Goal: Navigation & Orientation: Understand site structure

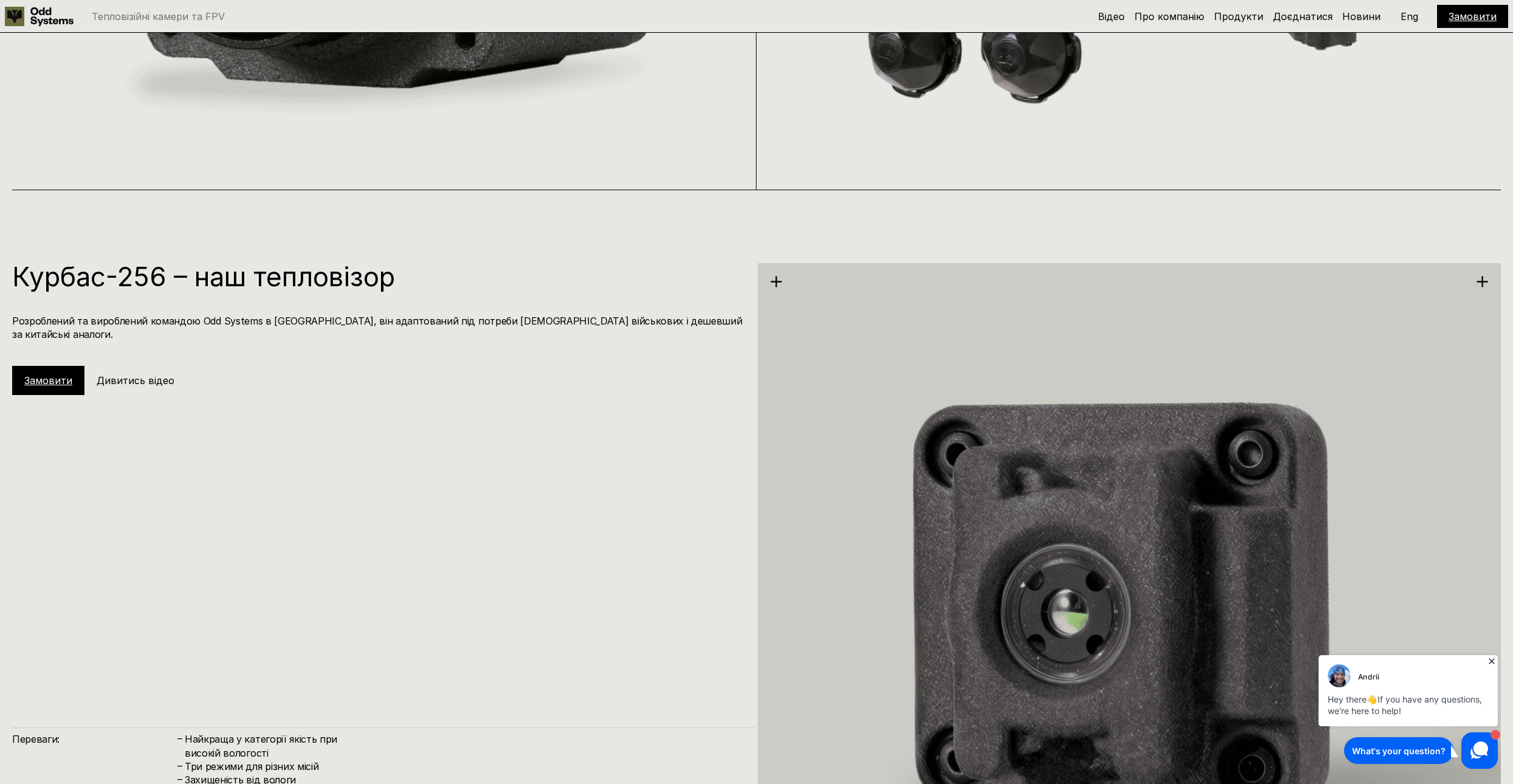
scroll to position [2424, 0]
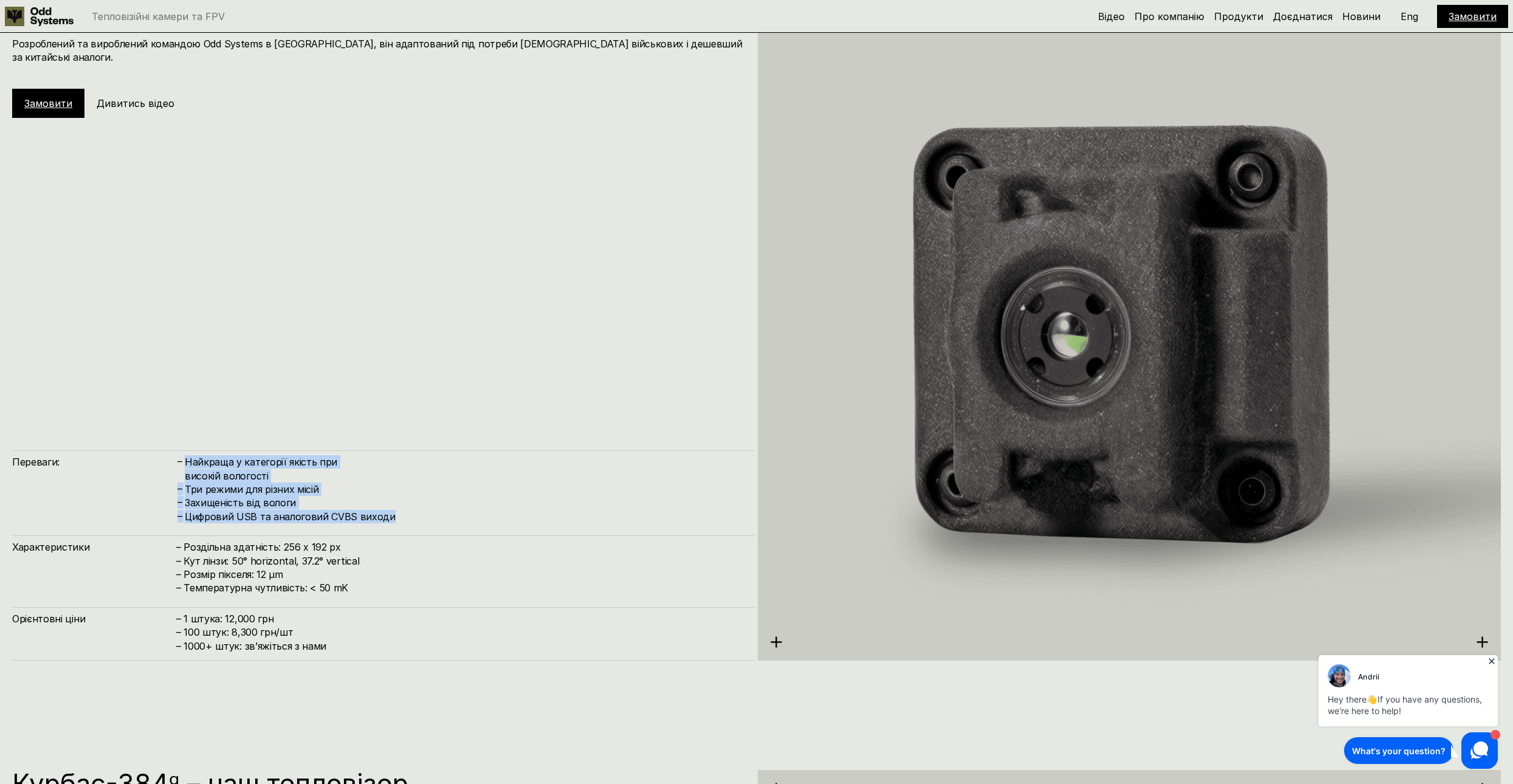
drag, startPoint x: 188, startPoint y: 463, endPoint x: 384, endPoint y: 511, distance: 201.8
click at [384, 483] on div "Найкраща у категорії якість при високій вологості" at bounding box center [464, 468] width 558 height 28
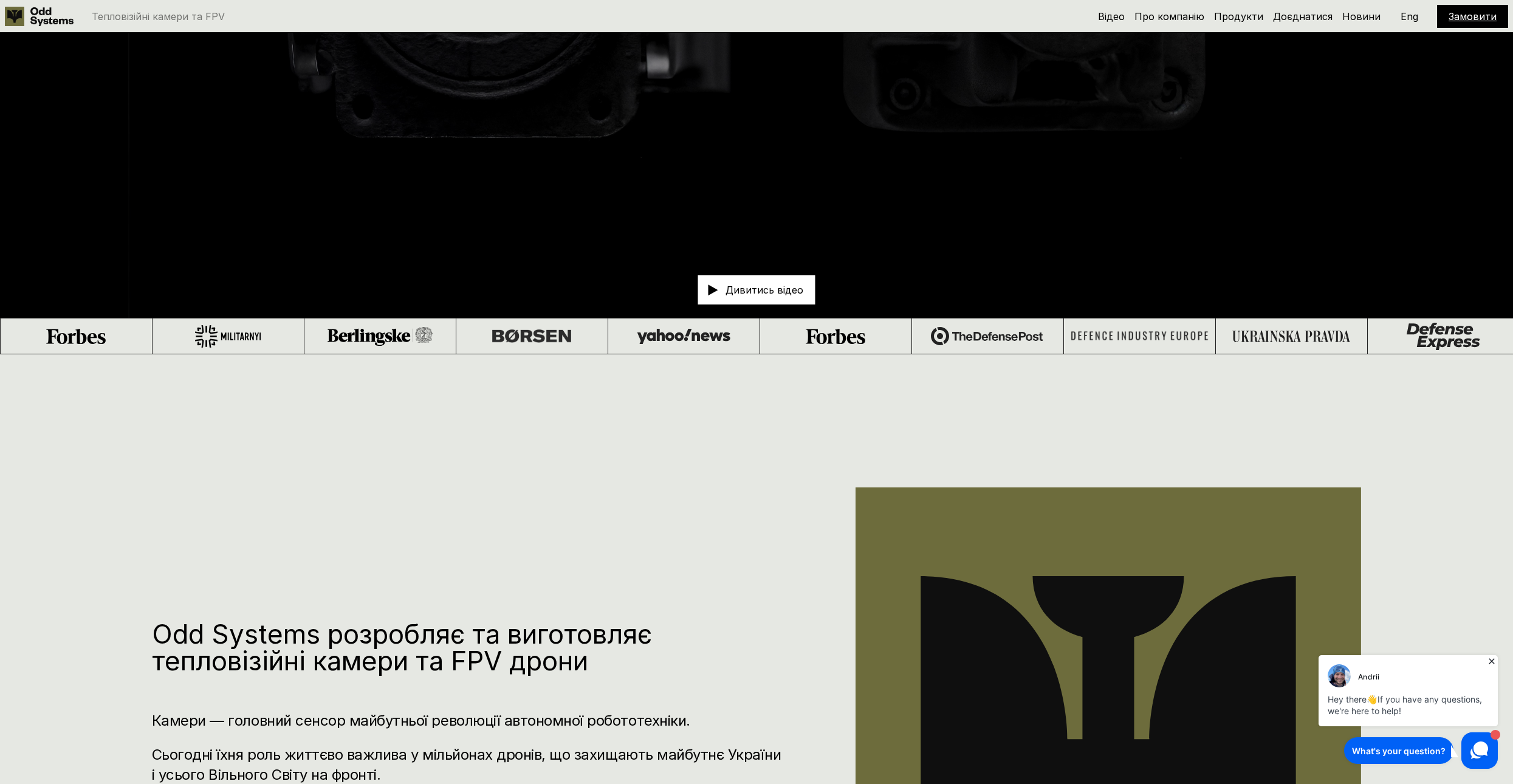
scroll to position [0, 0]
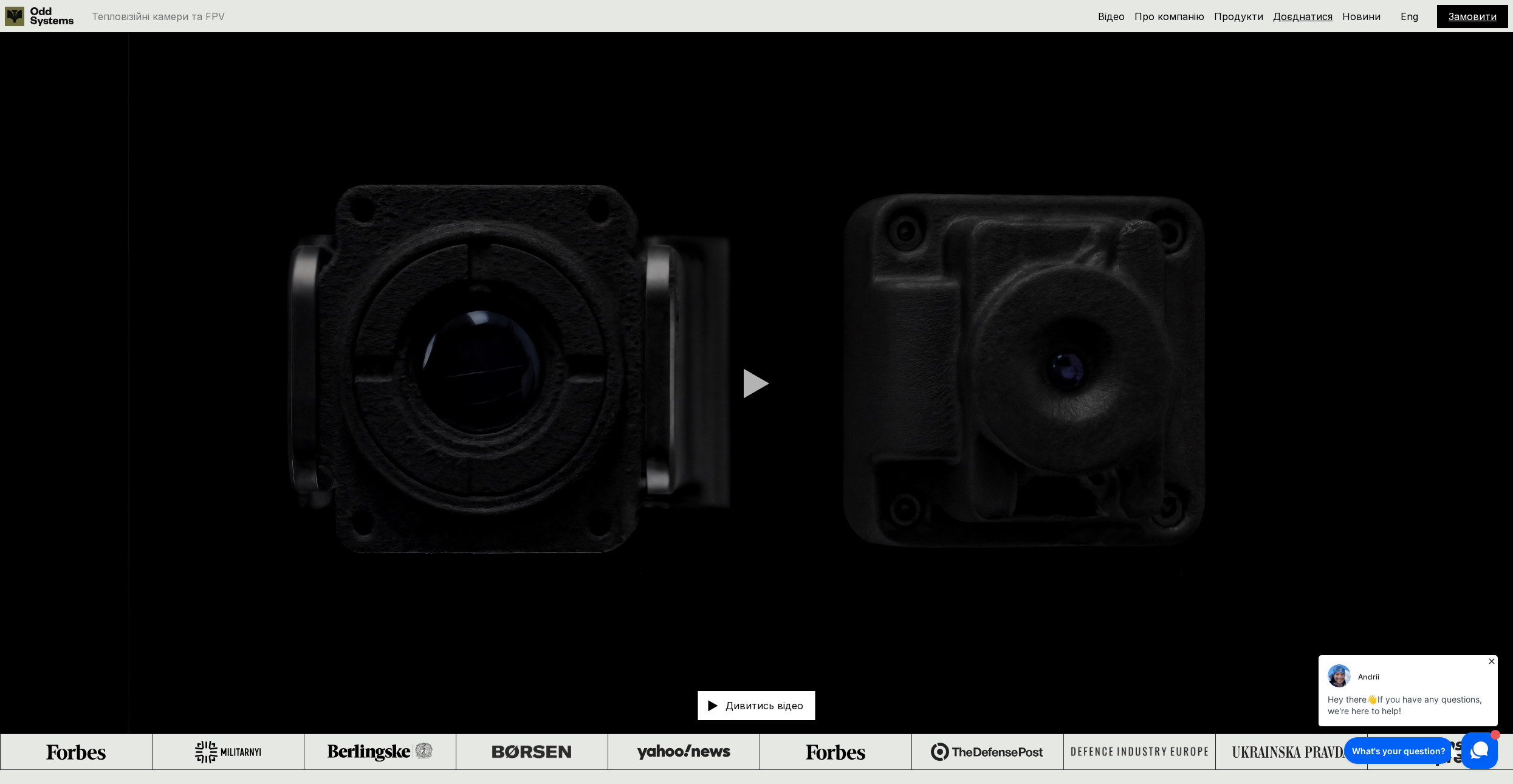
click at [1319, 18] on link "Доєднатися" at bounding box center [1302, 16] width 59 height 12
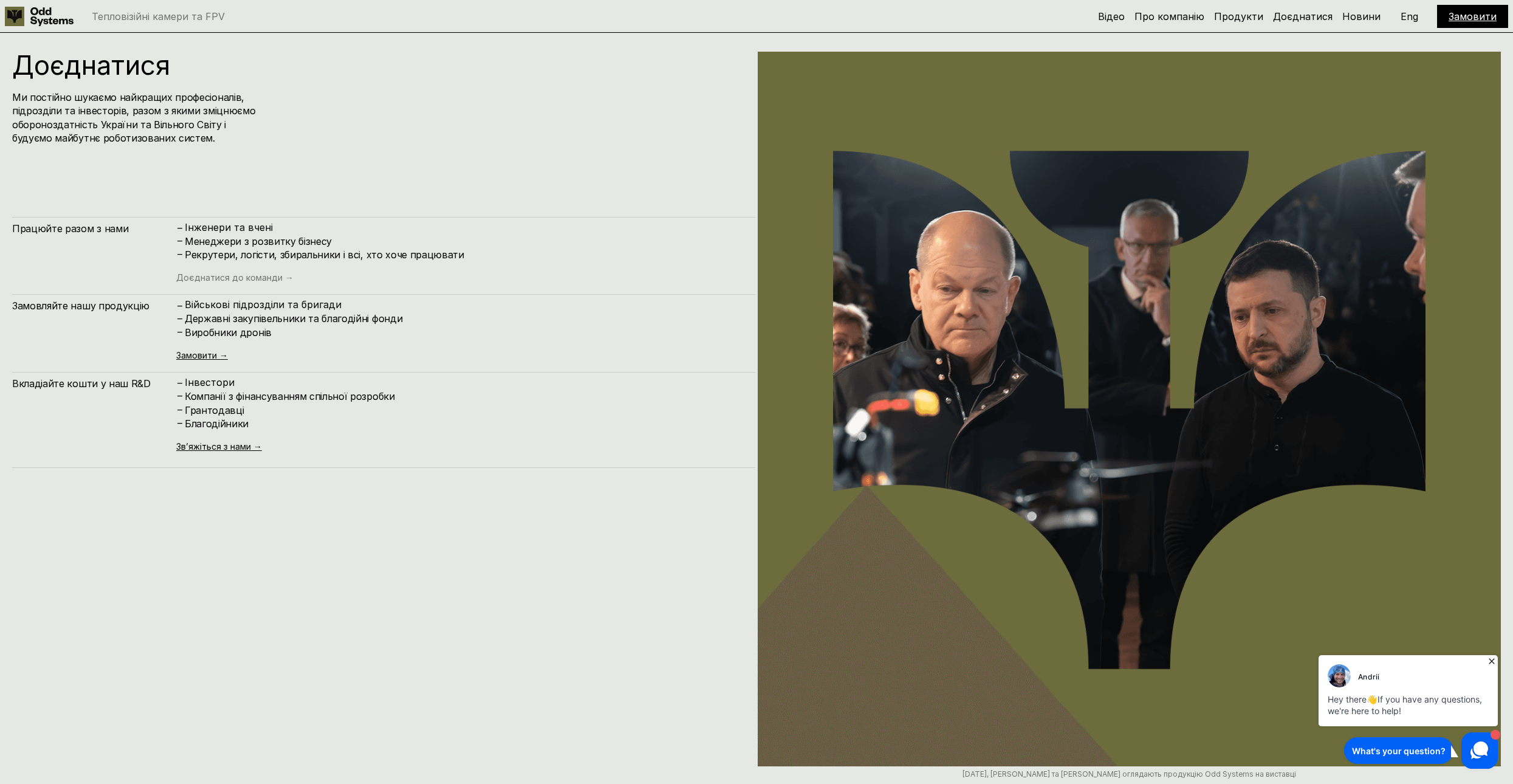
click at [277, 272] on link "Доєднатися до команди →" at bounding box center [235, 277] width 117 height 10
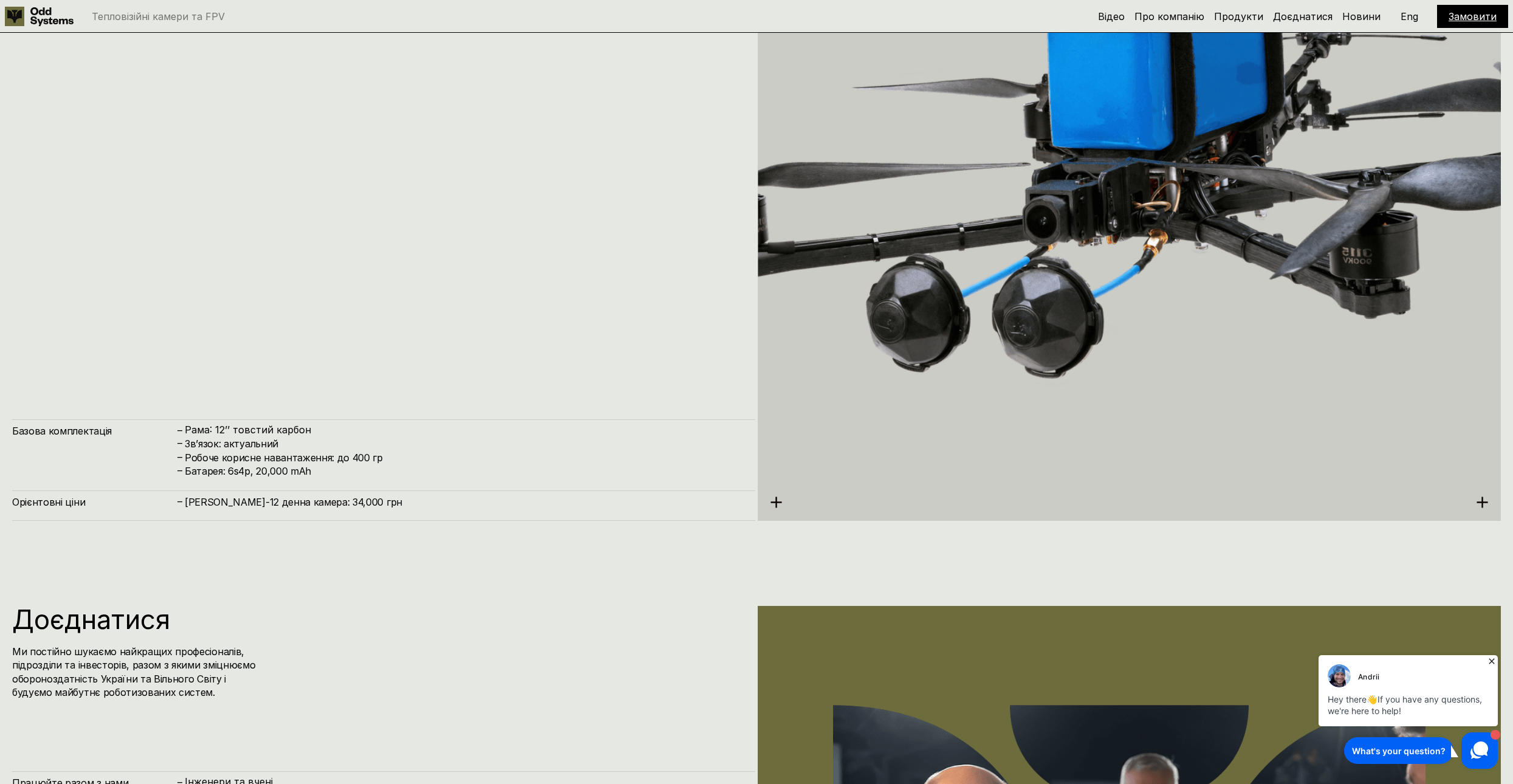
scroll to position [7195, 0]
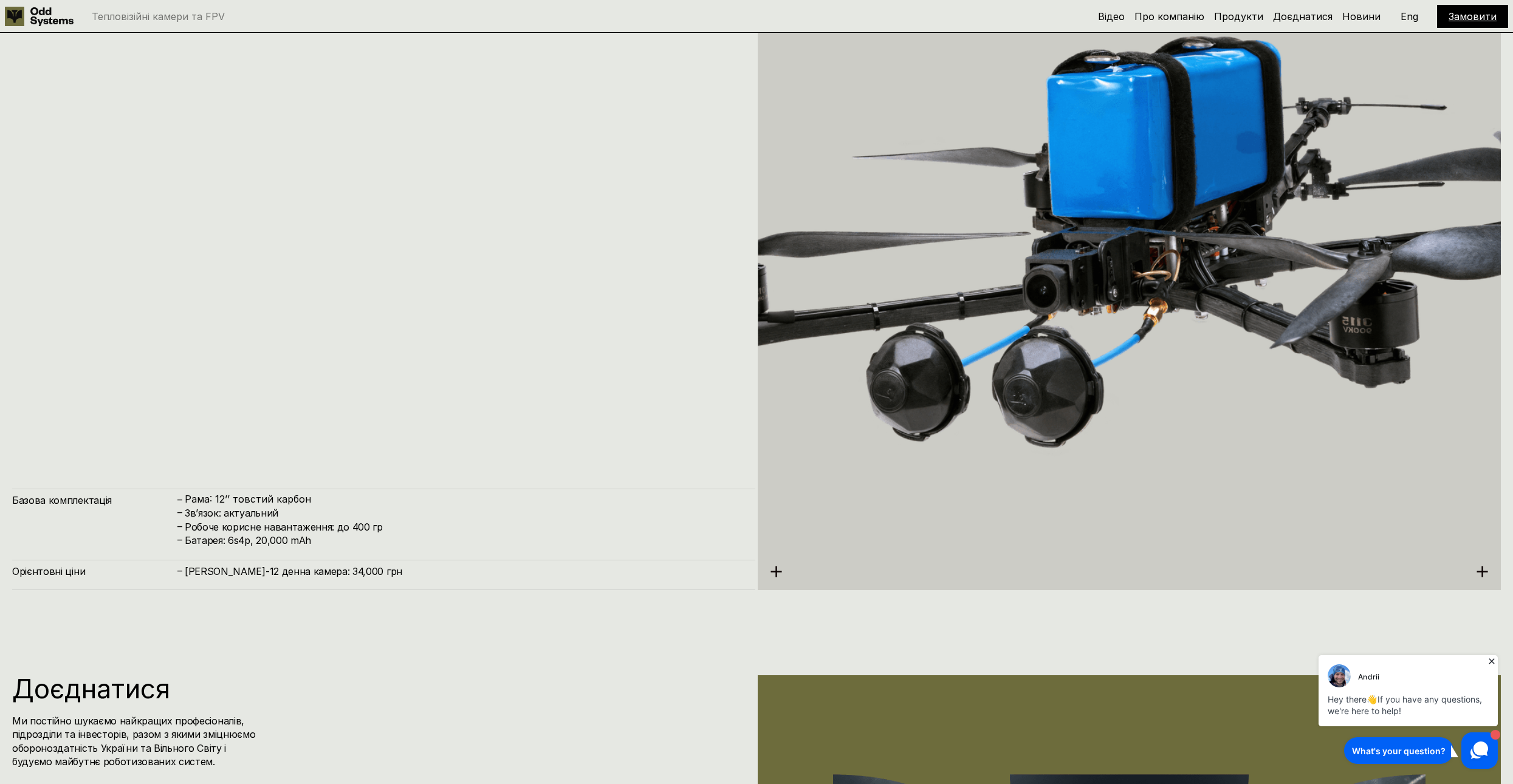
click at [24, 18] on use at bounding box center [14, 16] width 19 height 19
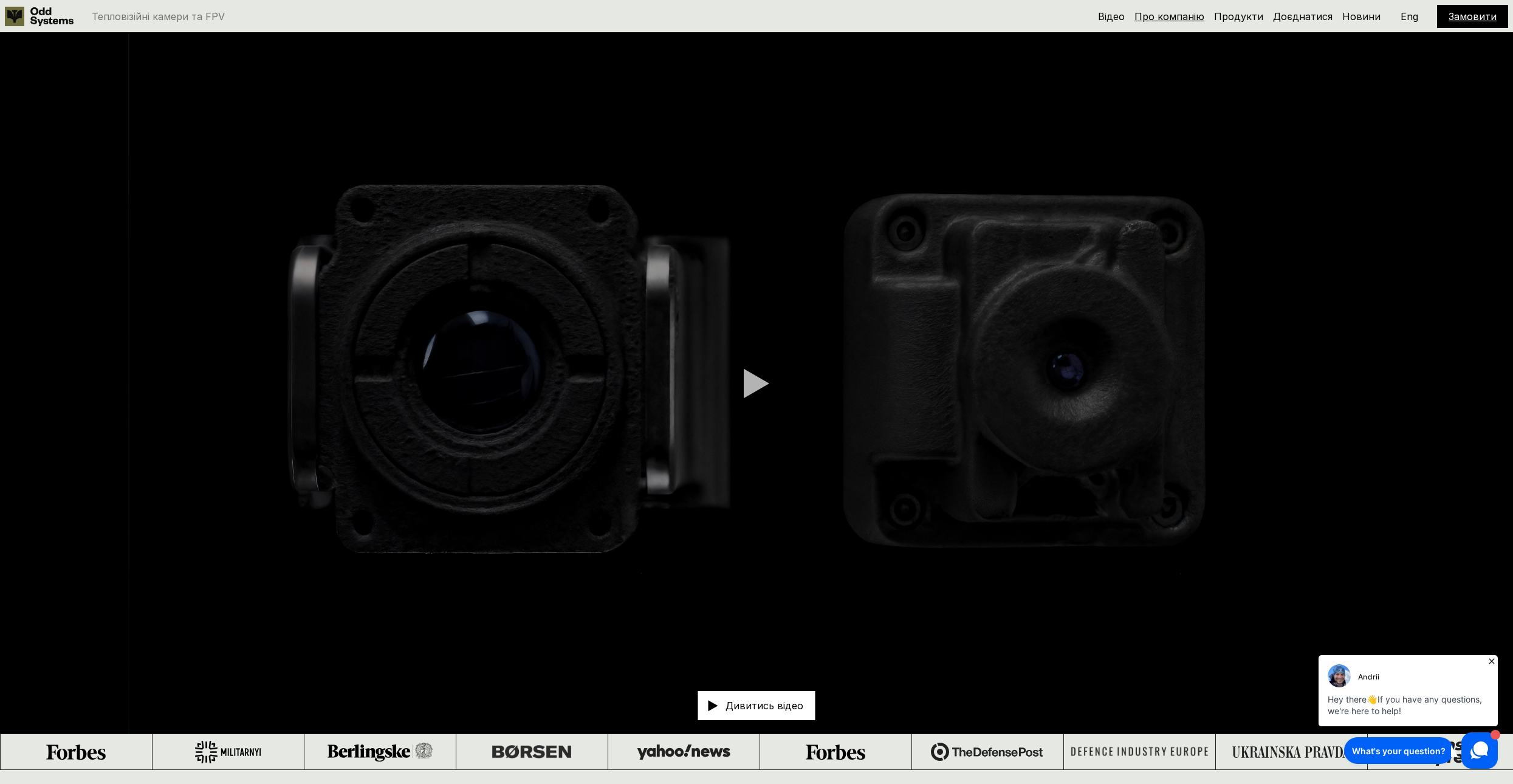
click at [1164, 16] on link "Про компанію" at bounding box center [1169, 16] width 70 height 12
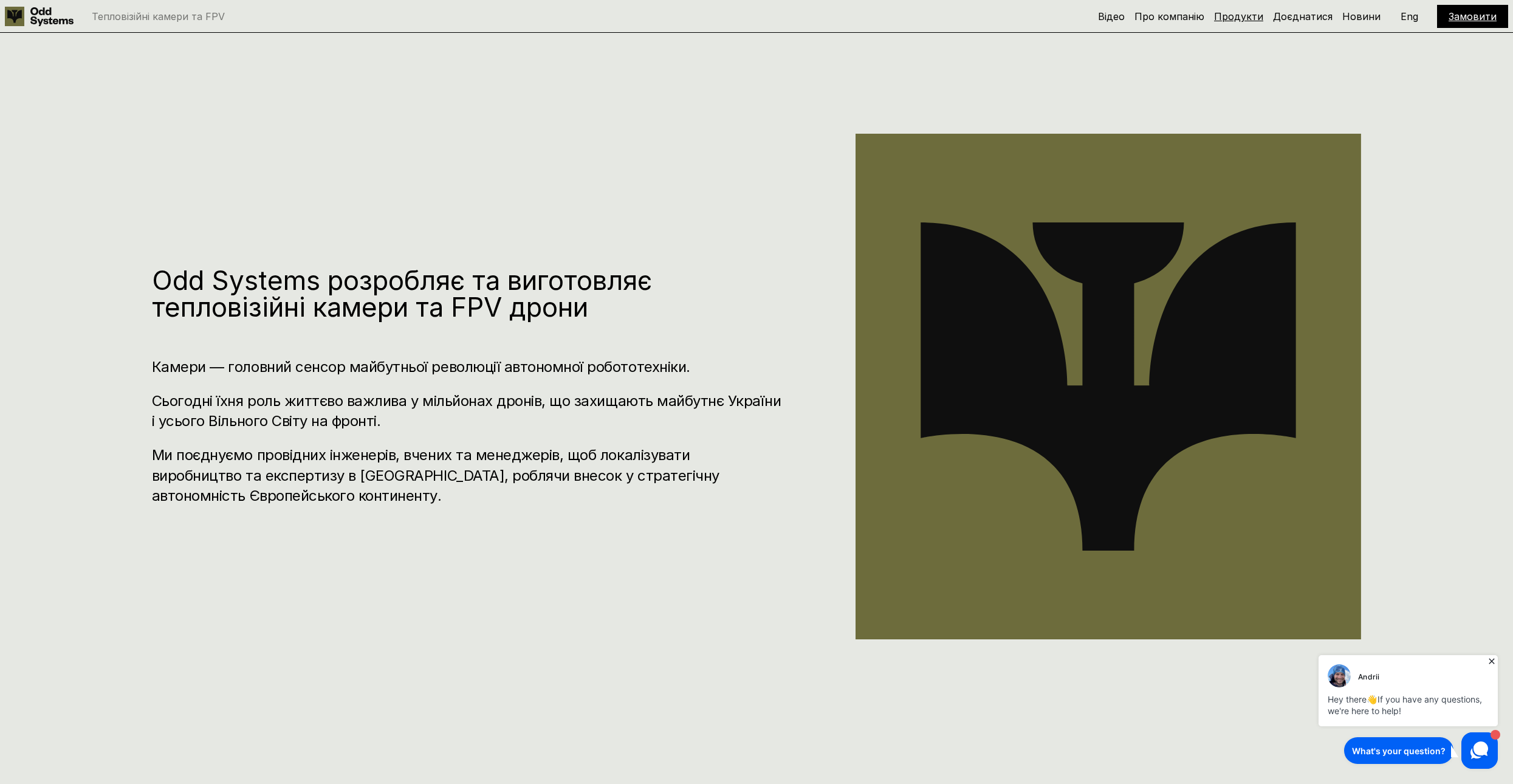
click at [1232, 18] on link "Продукти" at bounding box center [1238, 16] width 50 height 12
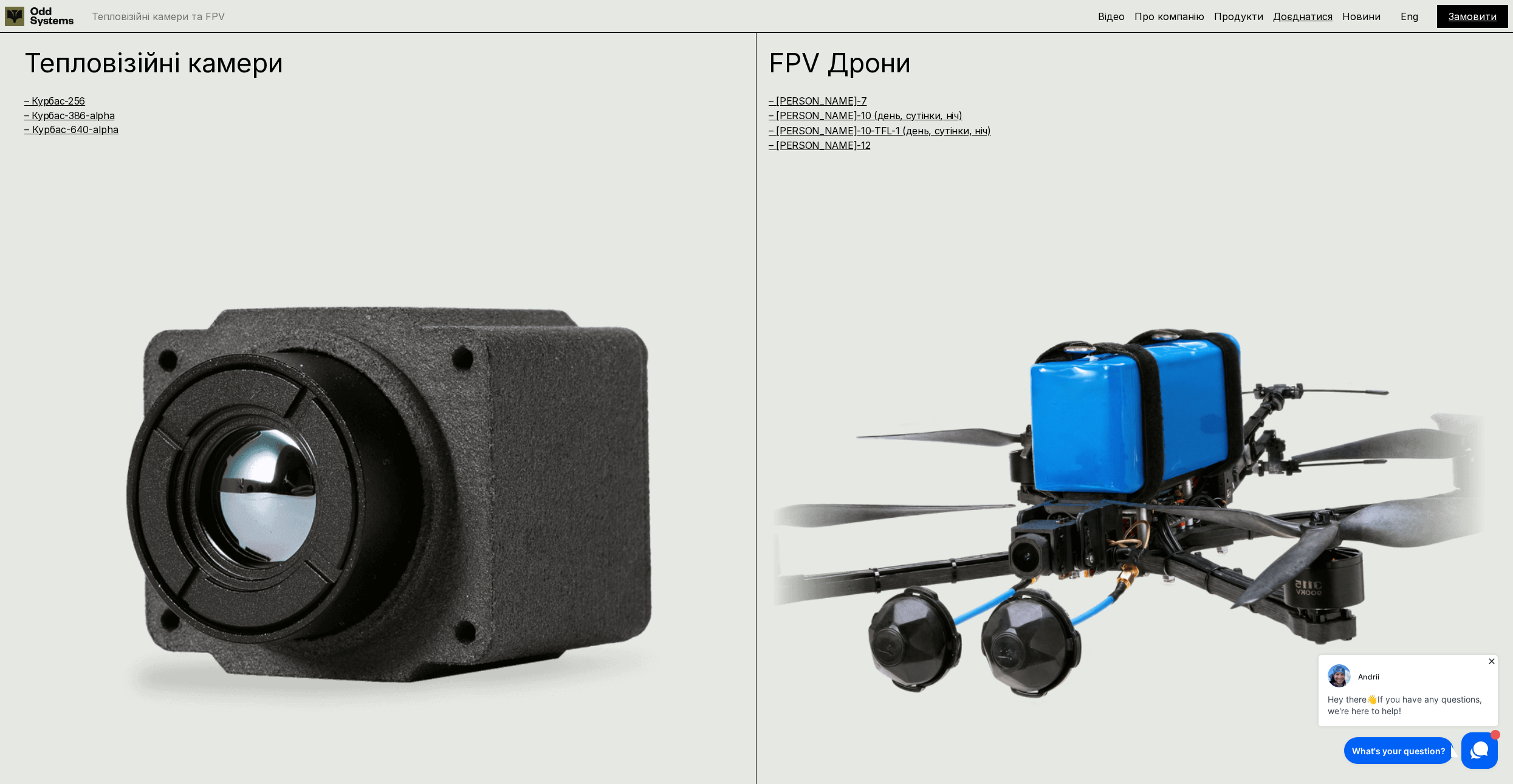
click at [1289, 15] on link "Доєднатися" at bounding box center [1302, 16] width 59 height 12
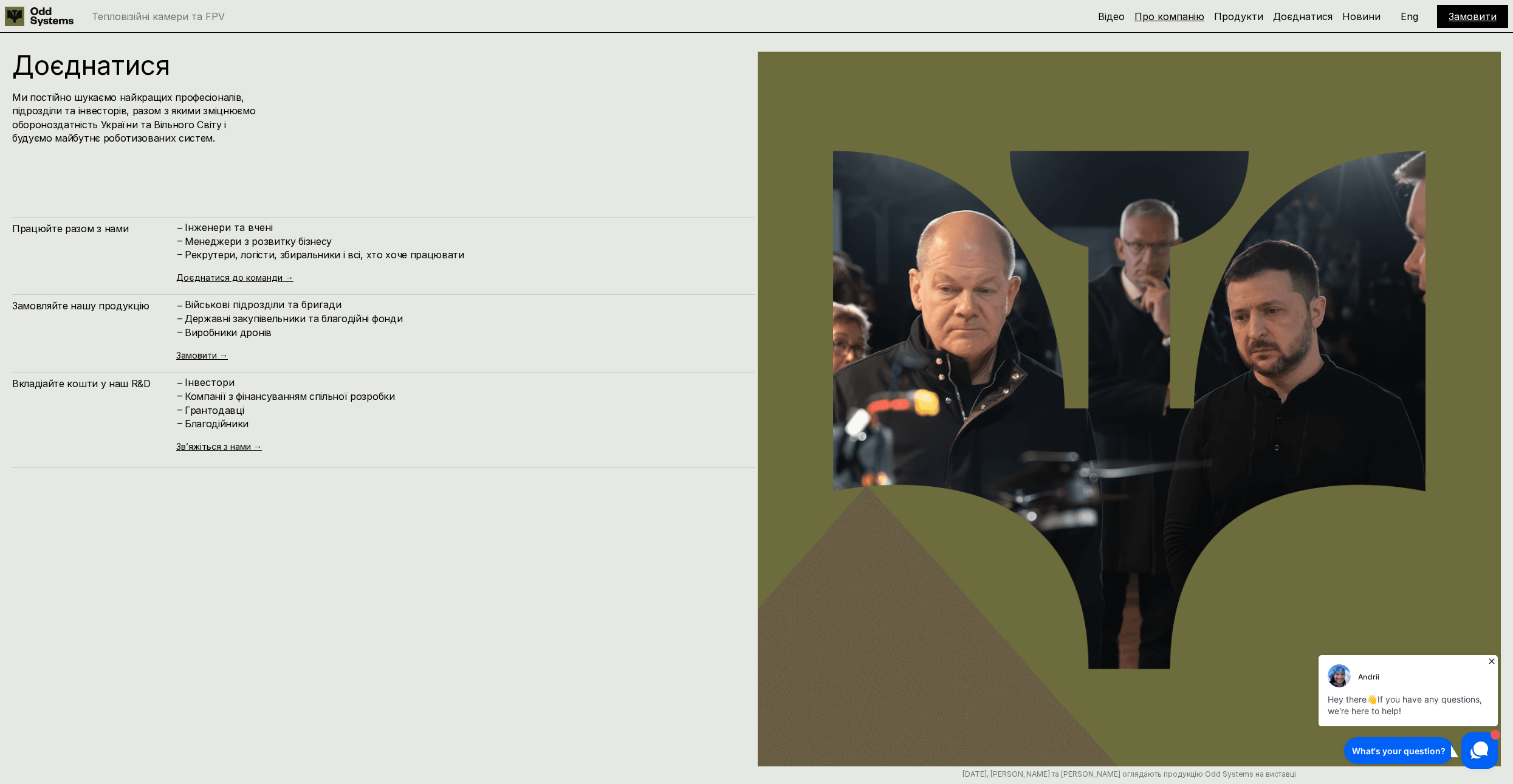
click at [1169, 20] on link "Про компанію" at bounding box center [1169, 16] width 70 height 12
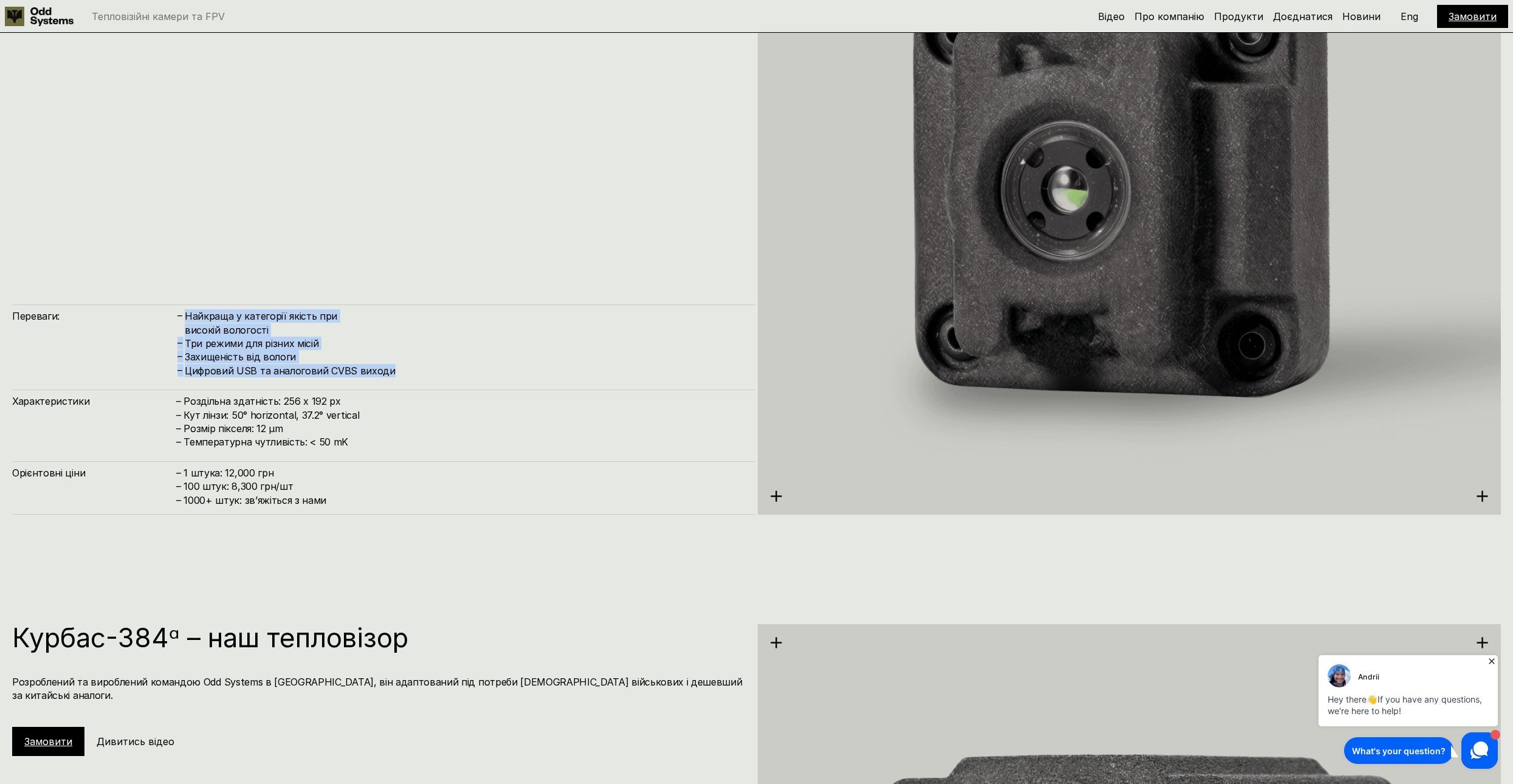
scroll to position [2500, 0]
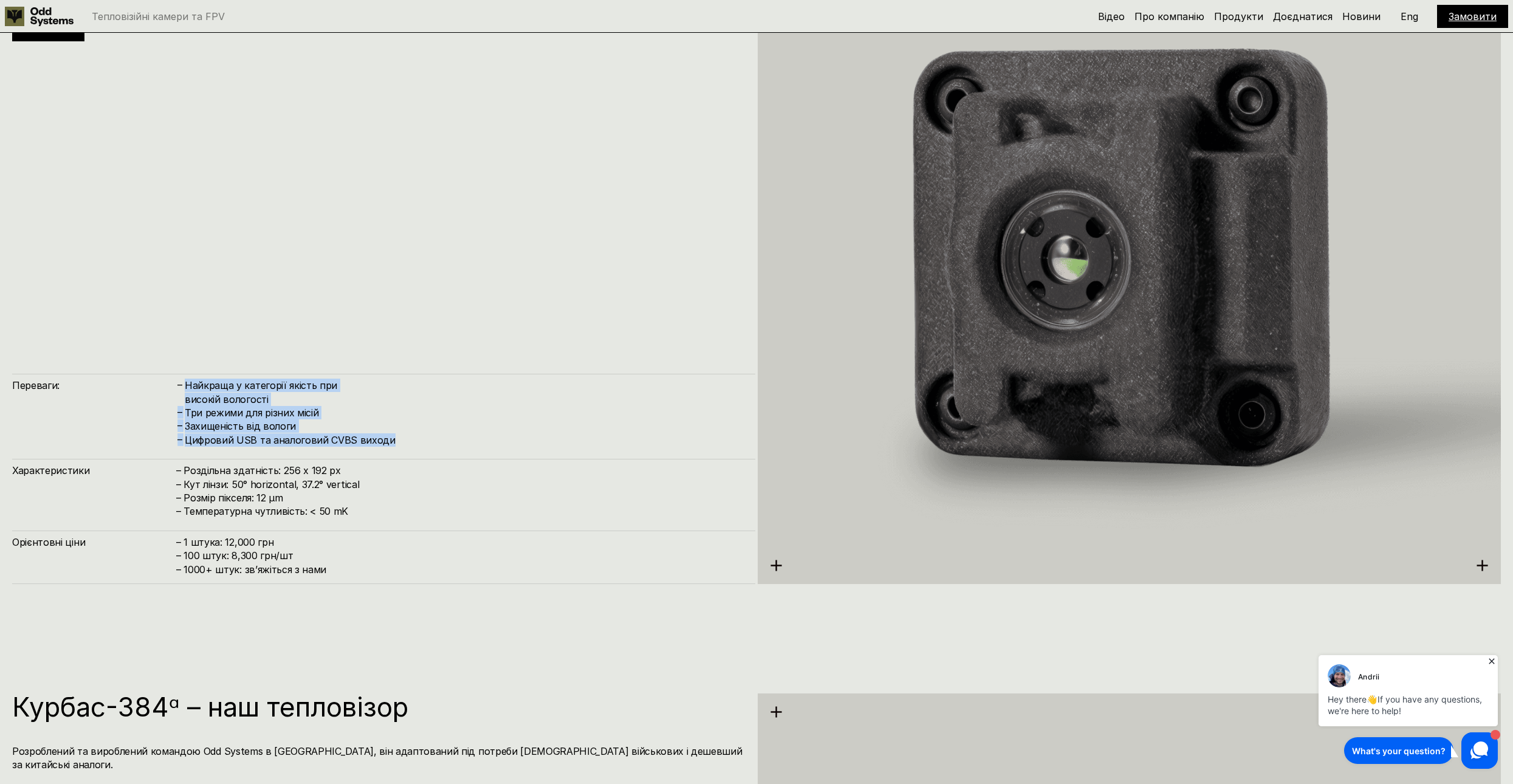
drag, startPoint x: 777, startPoint y: 564, endPoint x: 791, endPoint y: 559, distance: 14.9
click at [777, 564] on use at bounding box center [776, 565] width 10 height 10
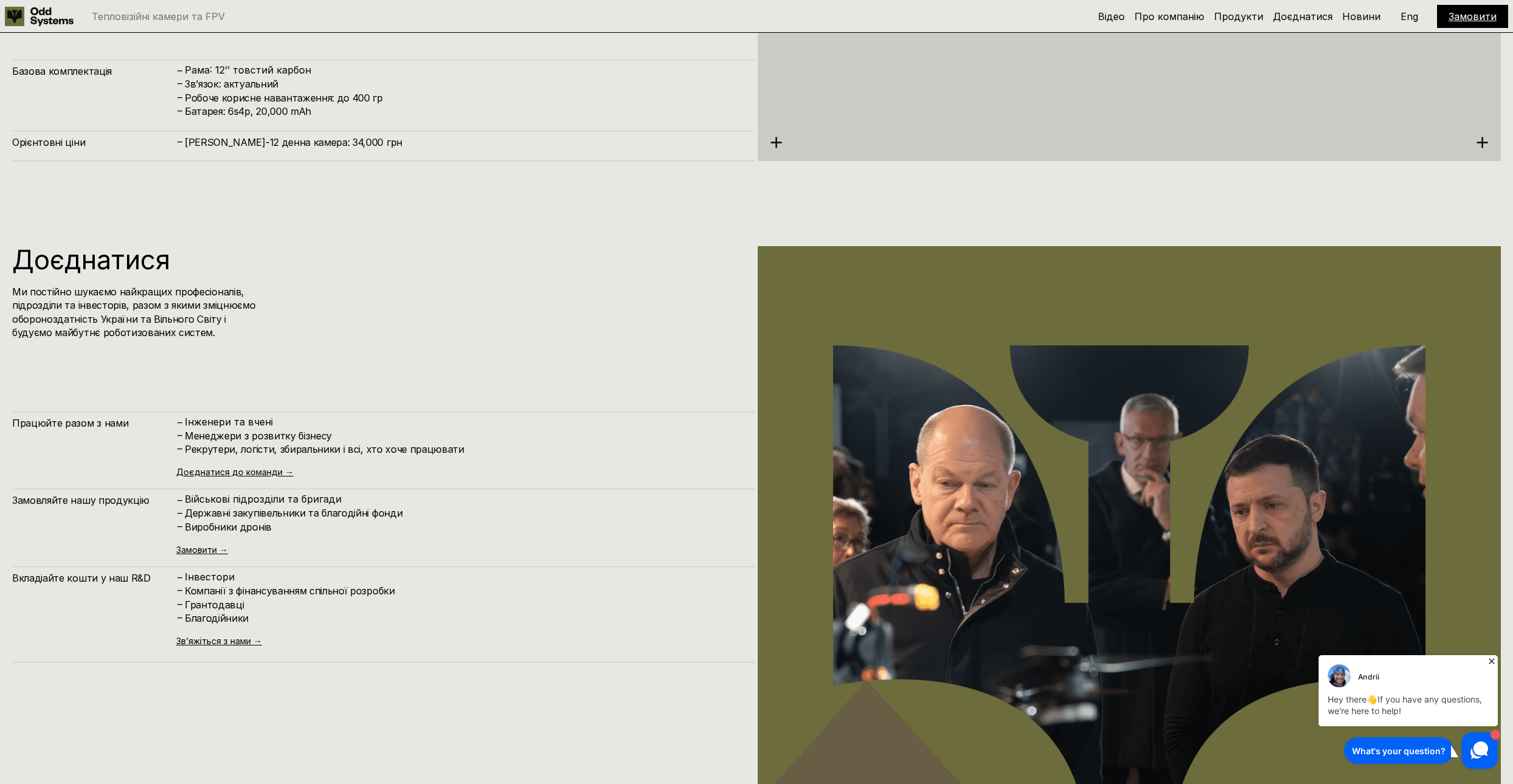
scroll to position [8040, 0]
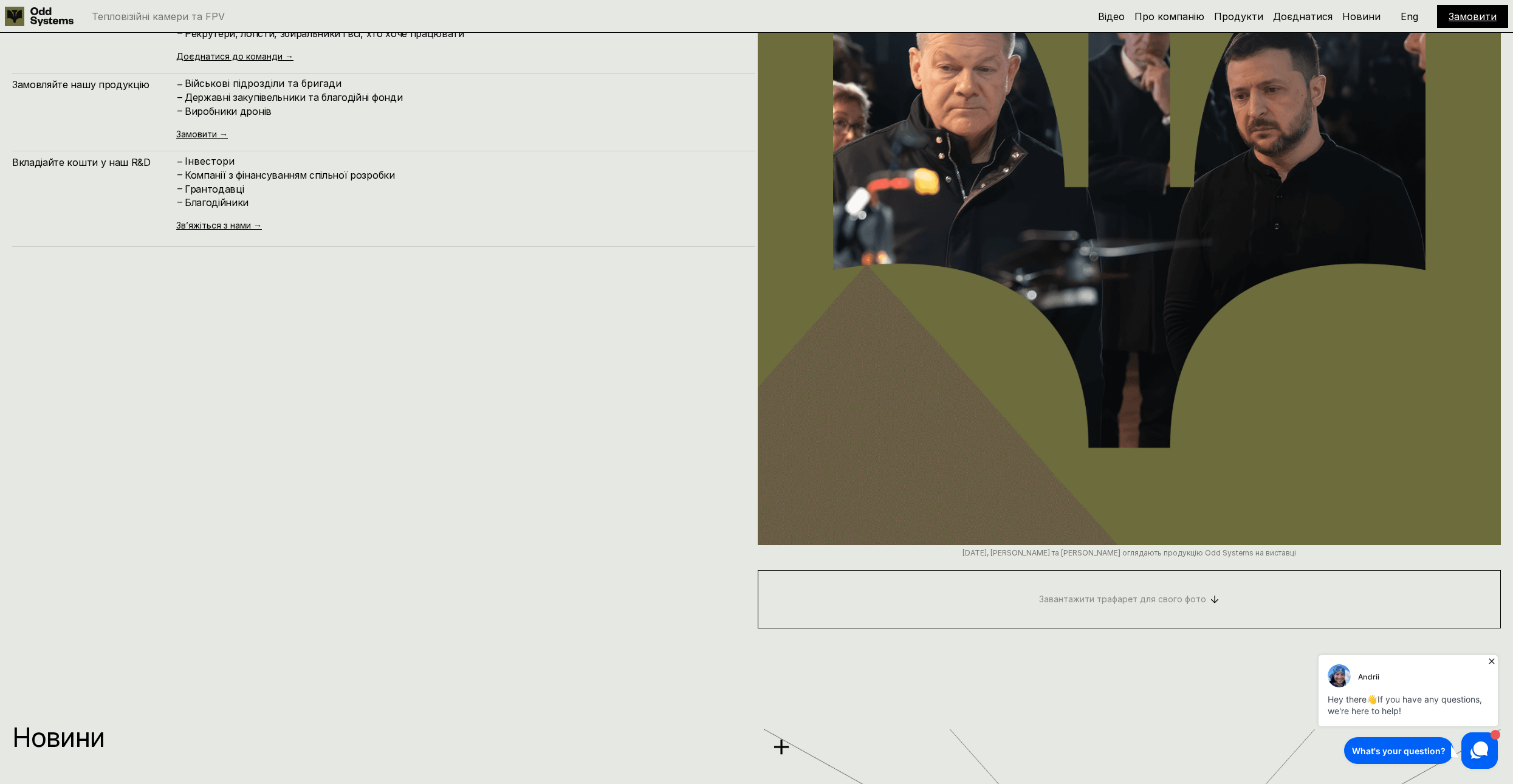
click at [1164, 599] on link "Завантажити трафарет для свого фото" at bounding box center [1129, 598] width 743 height 58
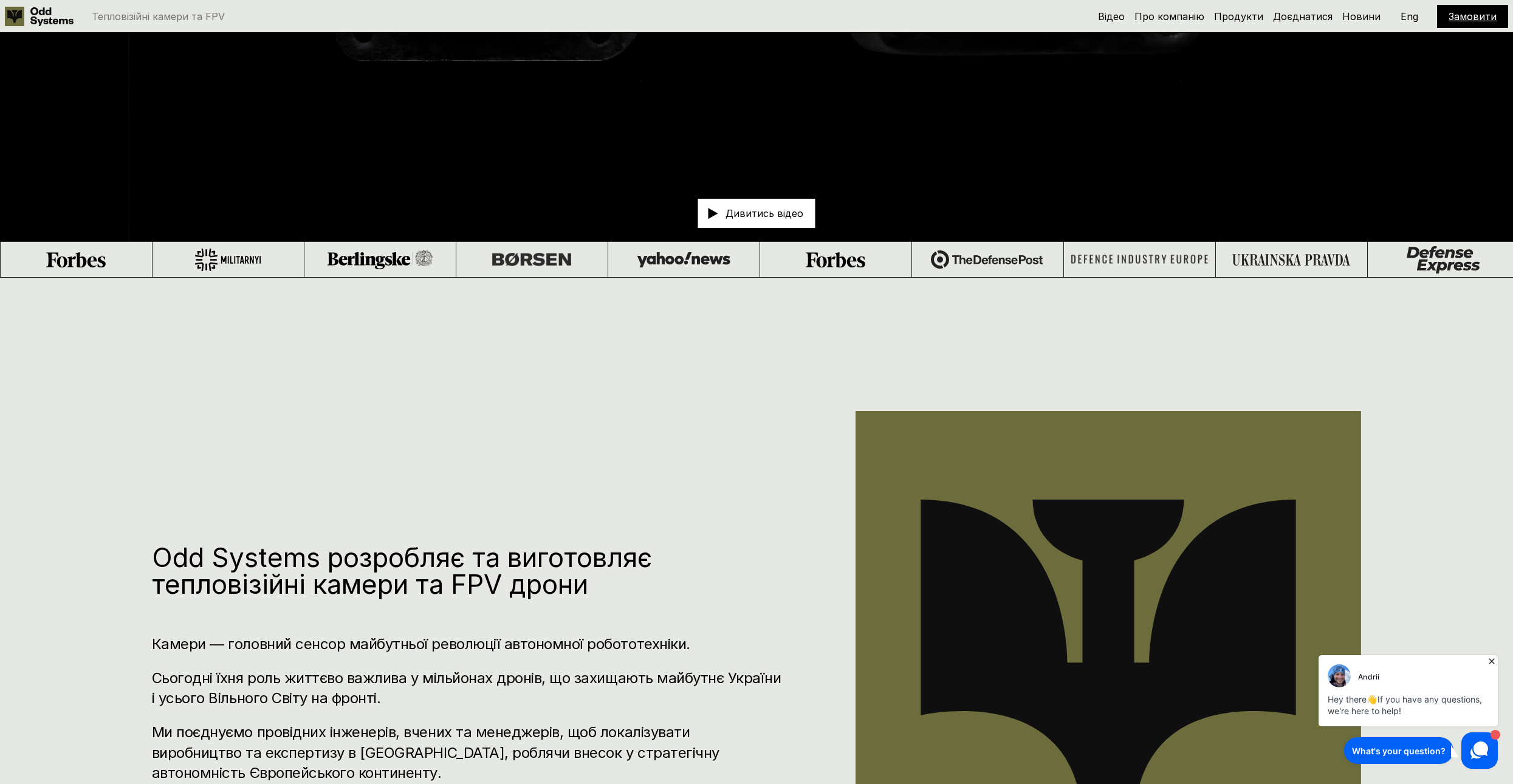
scroll to position [215, 0]
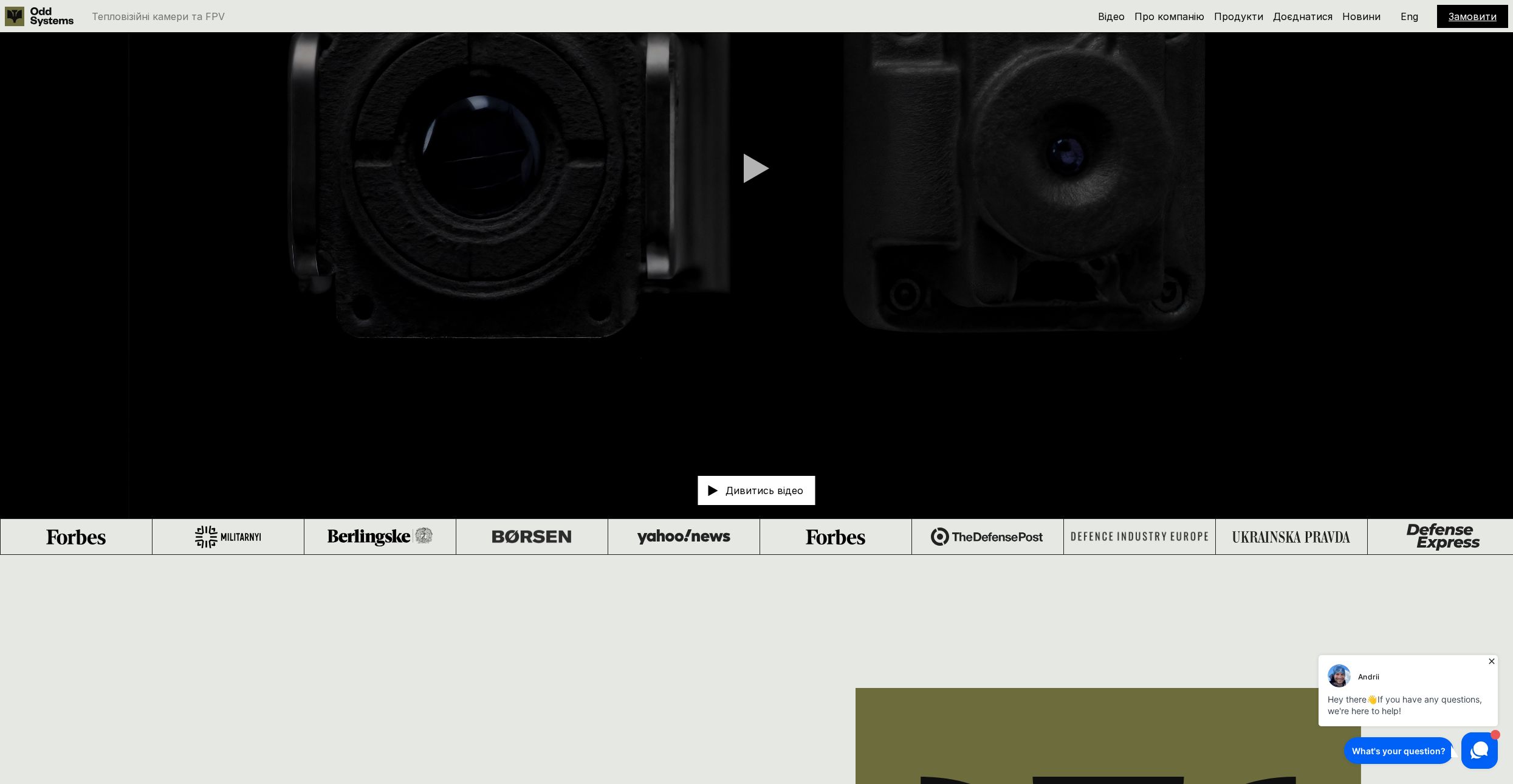
scroll to position [7819, 0]
